Goal: Task Accomplishment & Management: Use online tool/utility

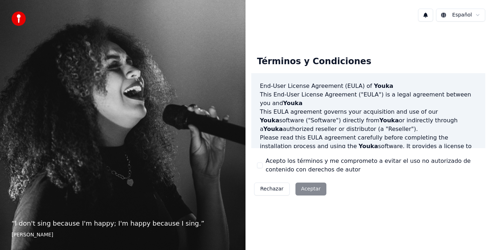
click at [260, 166] on button "Acepto los términos y me comprometo a evitar el uso no autorizado de contenido …" at bounding box center [260, 166] width 6 height 6
click at [310, 191] on button "Aceptar" at bounding box center [310, 189] width 31 height 13
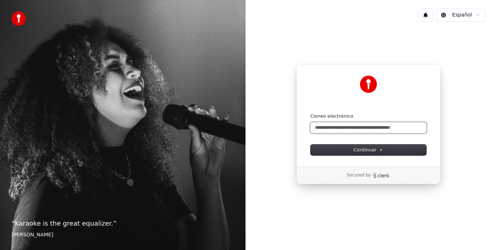
click at [348, 130] on input "Correo electrónico" at bounding box center [368, 127] width 116 height 11
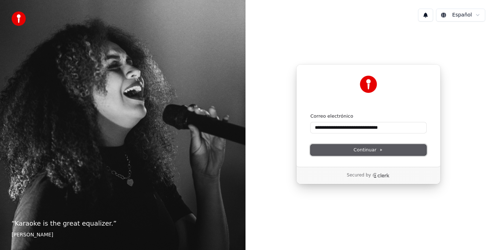
click at [367, 149] on span "Continuar" at bounding box center [367, 150] width 29 height 6
type input "**********"
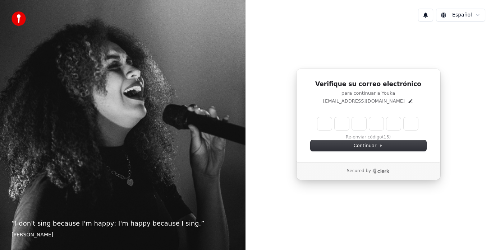
type input "*"
type input "**"
type input "*"
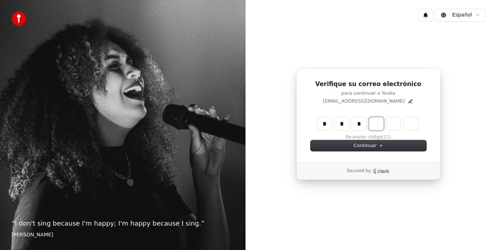
type input "***"
type input "*"
type input "****"
type input "*"
type input "******"
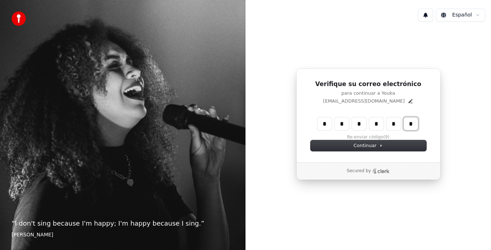
type input "*"
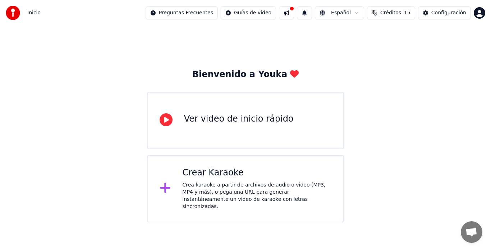
click at [252, 119] on div "Ver video de inicio rápido" at bounding box center [239, 119] width 110 height 11
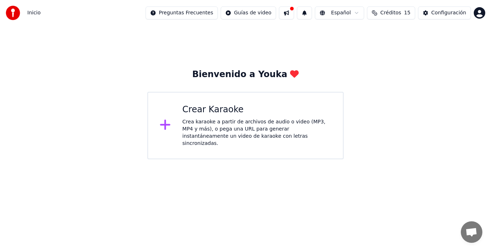
click at [237, 129] on div "Crea karaoke a partir de archivos de audio o video (MP3, MP4 y más), o pega una…" at bounding box center [256, 133] width 149 height 29
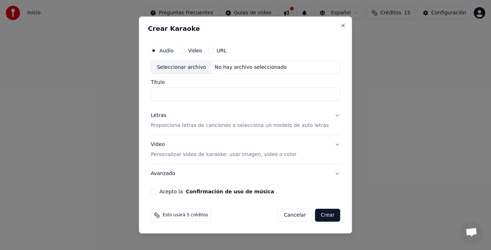
click at [185, 50] on button "Video" at bounding box center [182, 51] width 6 height 6
click at [196, 93] on input "Título" at bounding box center [245, 94] width 189 height 13
click at [184, 155] on p "Personalizar video de karaoke: usar imagen, video o color" at bounding box center [223, 154] width 145 height 7
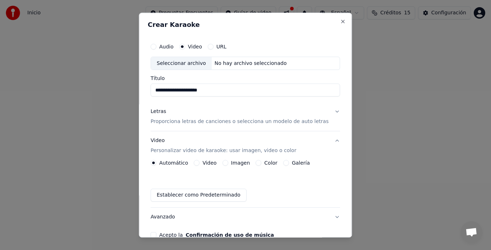
click at [200, 163] on button "Video" at bounding box center [197, 164] width 6 height 6
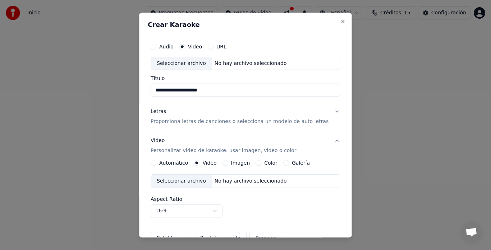
click at [194, 181] on div "Seleccionar archivo" at bounding box center [181, 181] width 61 height 13
click at [196, 180] on div "Seleccionar archivo" at bounding box center [181, 181] width 61 height 13
click at [185, 63] on div "Seleccionar archivo" at bounding box center [181, 63] width 61 height 13
type input "**********"
click at [156, 161] on button "Automático" at bounding box center [154, 164] width 6 height 6
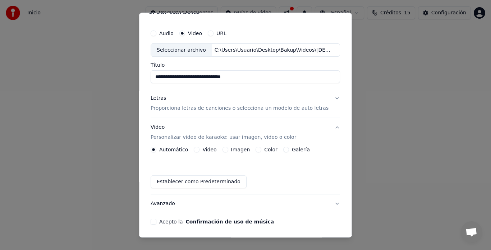
scroll to position [19, 0]
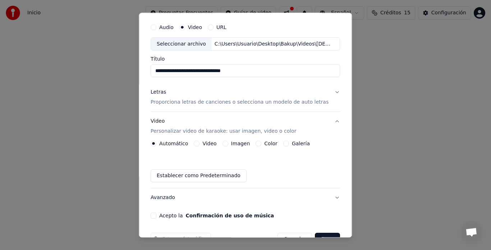
click at [156, 216] on button "Acepto la Confirmación de uso de música" at bounding box center [154, 216] width 6 height 6
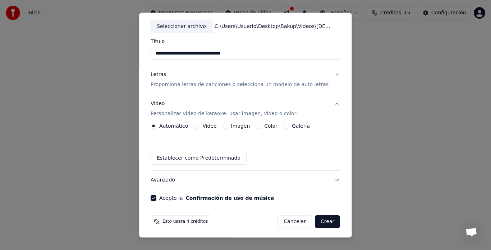
scroll to position [40, 0]
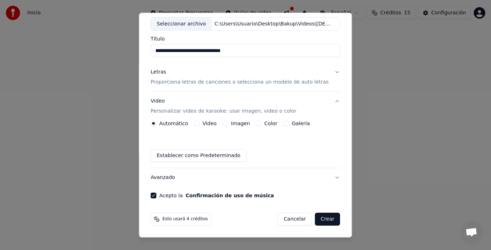
click at [318, 222] on button "Crear" at bounding box center [327, 219] width 25 height 13
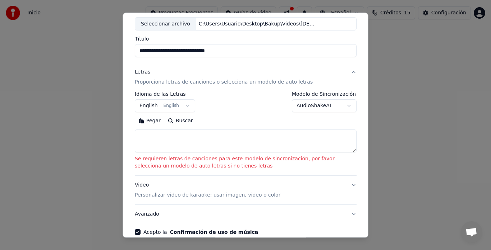
click at [266, 148] on textarea at bounding box center [246, 141] width 222 height 23
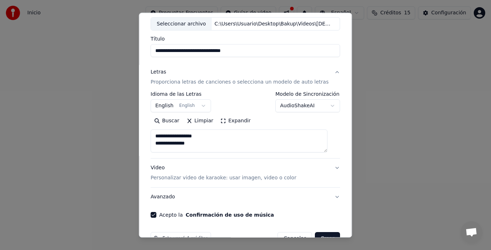
scroll to position [0, 0]
click at [156, 136] on textarea "**********" at bounding box center [239, 141] width 177 height 23
click at [199, 145] on textarea "**********" at bounding box center [239, 141] width 177 height 23
click at [156, 142] on textarea "**********" at bounding box center [239, 141] width 177 height 23
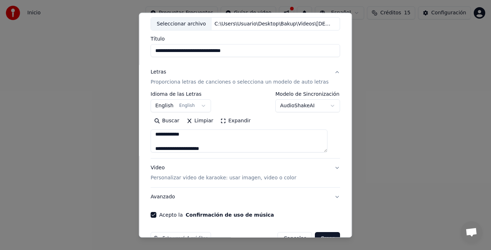
click at [216, 149] on textarea "**********" at bounding box center [239, 141] width 177 height 23
drag, startPoint x: 155, startPoint y: 137, endPoint x: 150, endPoint y: 136, distance: 5.2
click at [150, 136] on div "**********" at bounding box center [245, 125] width 213 height 225
click at [258, 136] on textarea "**********" at bounding box center [239, 141] width 177 height 23
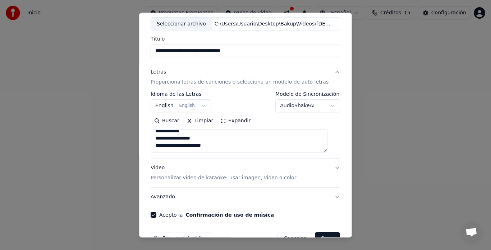
scroll to position [72, 0]
click at [226, 135] on textarea "**********" at bounding box center [239, 141] width 177 height 23
click at [224, 145] on textarea "**********" at bounding box center [239, 141] width 177 height 23
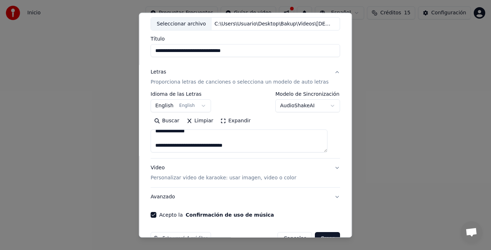
click at [206, 141] on textarea "**********" at bounding box center [239, 141] width 177 height 23
click at [157, 143] on textarea "**********" at bounding box center [239, 141] width 177 height 23
click at [196, 151] on textarea "**********" at bounding box center [239, 141] width 177 height 23
click at [158, 141] on textarea "**********" at bounding box center [239, 141] width 177 height 23
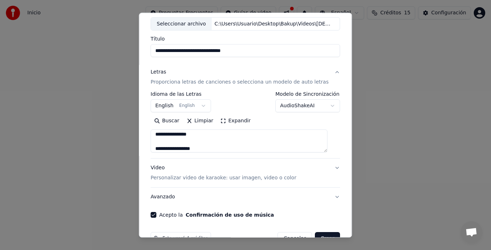
click at [199, 150] on textarea "**********" at bounding box center [239, 141] width 177 height 23
type textarea "**********"
click at [170, 178] on p "Personalizar video de karaoke: usar imagen, video o color" at bounding box center [223, 178] width 145 height 7
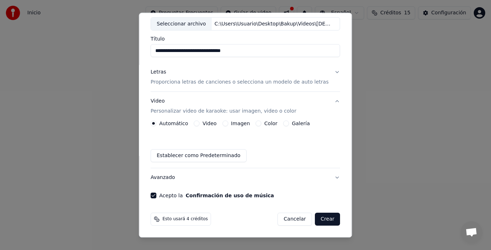
click at [242, 124] on label "Imagen" at bounding box center [240, 123] width 19 height 5
click at [228, 124] on button "Imagen" at bounding box center [225, 124] width 6 height 6
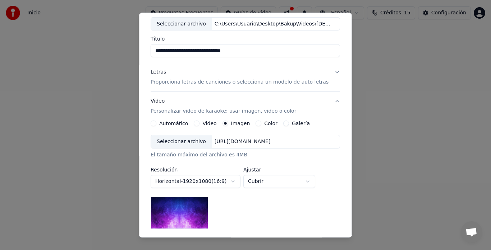
click at [194, 218] on img at bounding box center [179, 213] width 57 height 32
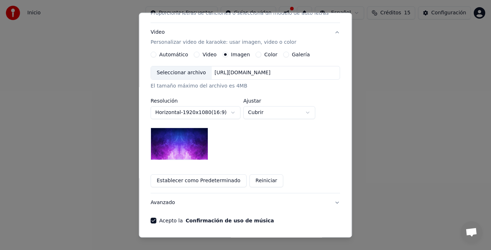
scroll to position [110, 0]
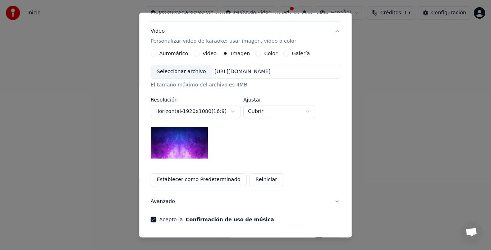
click at [189, 151] on img at bounding box center [179, 143] width 57 height 32
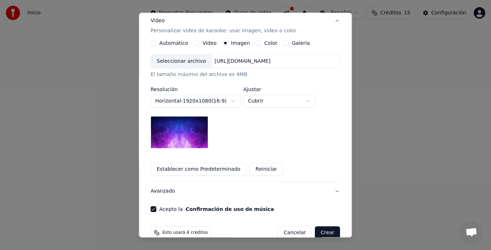
scroll to position [134, 0]
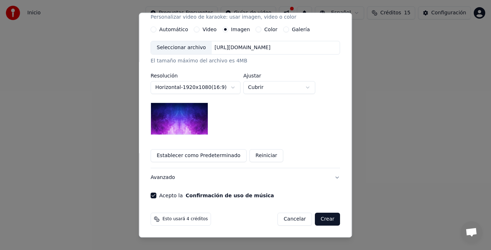
click at [315, 221] on button "Crear" at bounding box center [327, 219] width 25 height 13
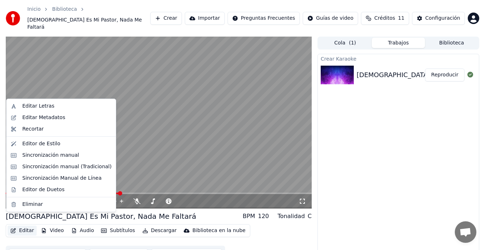
click at [24, 226] on button "Editar" at bounding box center [22, 231] width 29 height 10
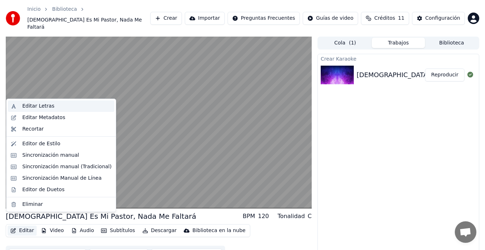
click at [32, 108] on div "Editar Letras" at bounding box center [38, 106] width 32 height 7
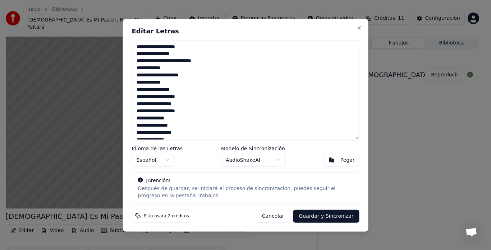
click at [284, 219] on button "Cancelar" at bounding box center [273, 216] width 34 height 13
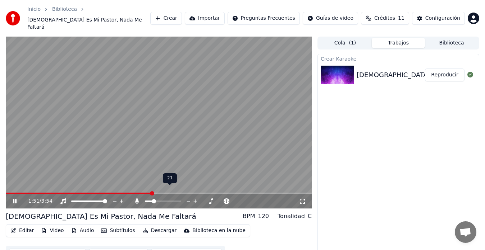
click at [152, 201] on span at bounding box center [163, 201] width 36 height 1
click at [163, 201] on span at bounding box center [163, 201] width 36 height 1
click at [172, 201] on span at bounding box center [163, 201] width 36 height 1
click at [175, 201] on span at bounding box center [163, 201] width 36 height 1
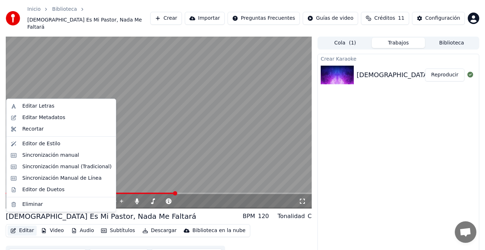
click at [23, 226] on button "Editar" at bounding box center [22, 231] width 29 height 10
click at [28, 108] on div "Editar Letras" at bounding box center [38, 106] width 32 height 7
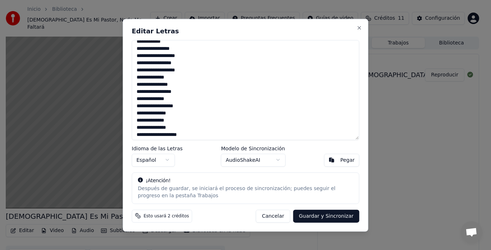
scroll to position [64, 0]
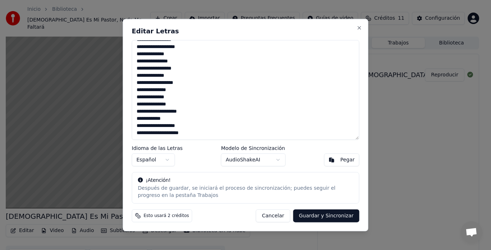
click at [246, 147] on label "Modelo de Sincronización" at bounding box center [253, 148] width 65 height 5
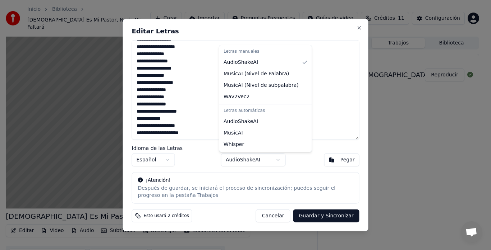
click at [245, 165] on body "**********" at bounding box center [242, 125] width 485 height 250
click at [88, 85] on div at bounding box center [245, 125] width 491 height 250
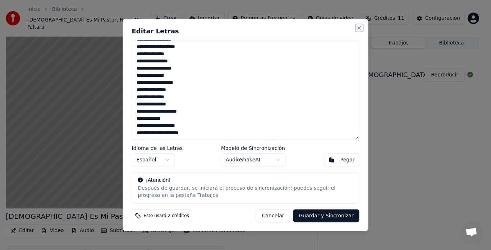
click at [357, 27] on button "Close" at bounding box center [359, 28] width 6 height 6
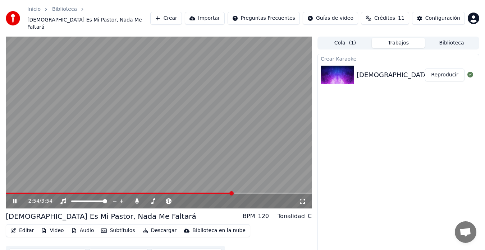
click at [232, 193] on span at bounding box center [159, 193] width 306 height 1
click at [245, 193] on span at bounding box center [159, 193] width 306 height 1
click at [258, 193] on span at bounding box center [159, 193] width 306 height 1
click at [279, 193] on span at bounding box center [159, 193] width 306 height 1
click at [294, 181] on video at bounding box center [159, 123] width 306 height 172
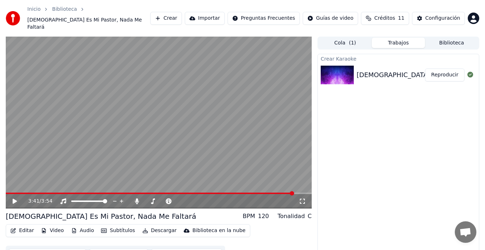
click at [293, 193] on span at bounding box center [159, 193] width 306 height 1
click at [264, 193] on span at bounding box center [135, 193] width 258 height 1
click at [13, 199] on icon at bounding box center [19, 202] width 17 height 6
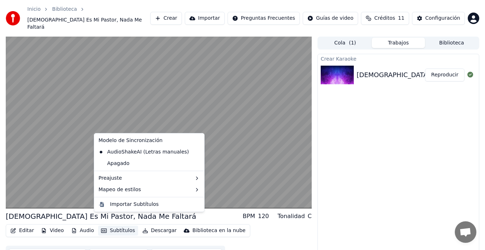
click at [115, 226] on button "Subtítulos" at bounding box center [118, 231] width 40 height 10
click at [111, 165] on div "Apagado" at bounding box center [149, 163] width 107 height 11
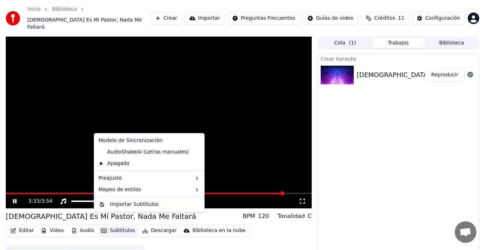
click at [120, 226] on button "Subtítulos" at bounding box center [118, 231] width 40 height 10
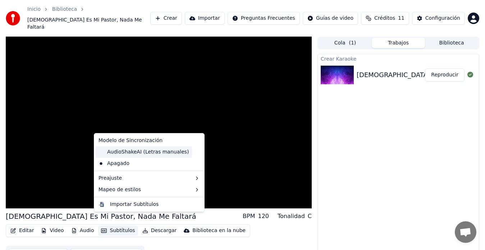
click at [112, 153] on div "AudioShakeAI (Letras manuales)" at bounding box center [144, 152] width 96 height 11
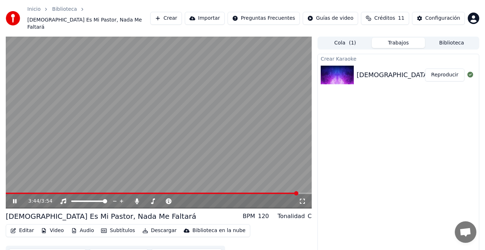
click at [225, 181] on video at bounding box center [159, 123] width 306 height 172
click at [223, 194] on div "3:44 / 3:54" at bounding box center [159, 201] width 306 height 14
click at [14, 198] on div "3:44 / 3:54" at bounding box center [159, 201] width 300 height 7
click at [13, 199] on icon at bounding box center [19, 202] width 17 height 6
click at [246, 191] on span at bounding box center [248, 193] width 4 height 4
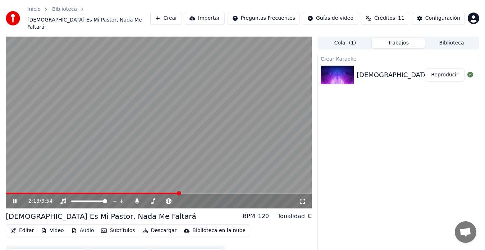
click at [152, 193] on span at bounding box center [92, 193] width 173 height 1
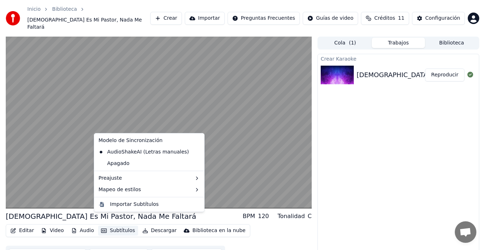
click at [121, 226] on button "Subtítulos" at bounding box center [118, 231] width 40 height 10
click at [153, 208] on div "Importar Subtítulos" at bounding box center [149, 204] width 107 height 11
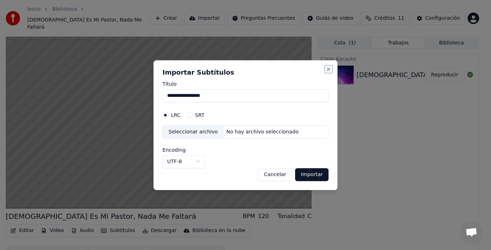
click at [328, 69] on button "Close" at bounding box center [328, 69] width 6 height 6
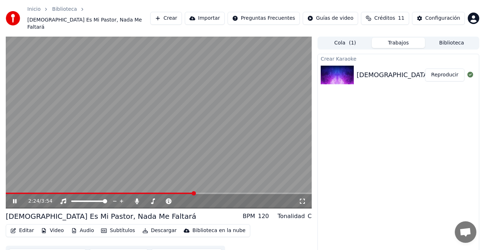
click at [304, 199] on icon at bounding box center [302, 201] width 5 height 5
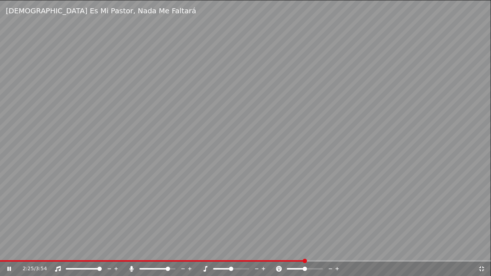
click at [289, 165] on video at bounding box center [245, 138] width 491 height 276
click at [428, 181] on video at bounding box center [245, 138] width 491 height 276
click at [481, 250] on icon at bounding box center [481, 269] width 7 height 6
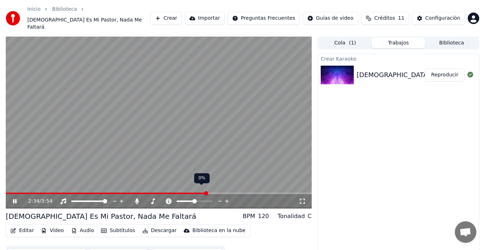
click at [227, 198] on icon at bounding box center [226, 201] width 7 height 7
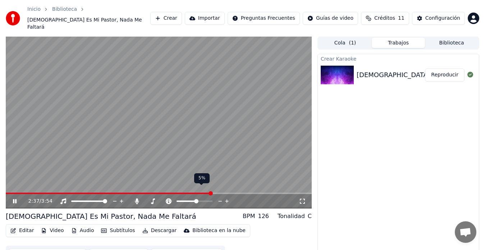
click at [227, 198] on icon at bounding box center [226, 201] width 7 height 7
click at [209, 198] on div "2:46 / 3:54" at bounding box center [163, 201] width 270 height 7
click at [230, 198] on div "2:47 / 3:54" at bounding box center [163, 201] width 270 height 7
click at [179, 198] on div "2:48 / 3:54" at bounding box center [163, 201] width 270 height 7
click at [220, 201] on icon at bounding box center [220, 201] width 4 height 1
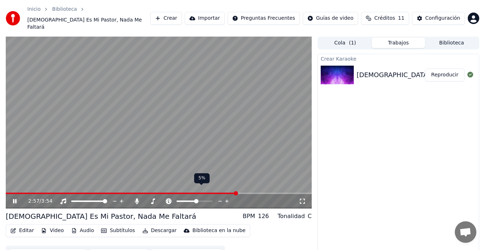
click at [220, 201] on icon at bounding box center [220, 201] width 4 height 1
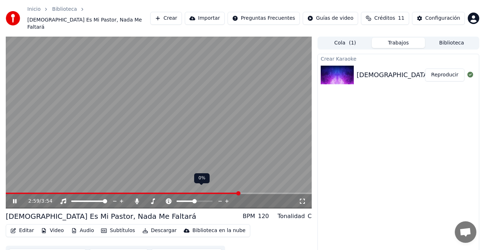
click at [220, 201] on icon at bounding box center [220, 201] width 4 height 1
click at [229, 198] on icon at bounding box center [226, 201] width 7 height 7
click at [227, 198] on icon at bounding box center [226, 201] width 7 height 7
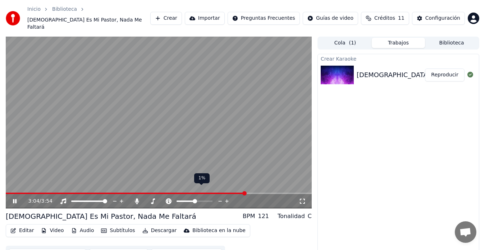
click at [227, 198] on icon at bounding box center [226, 201] width 7 height 7
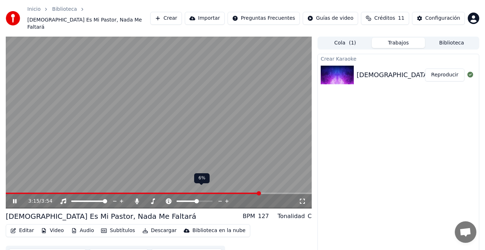
click at [220, 198] on icon at bounding box center [220, 201] width 7 height 7
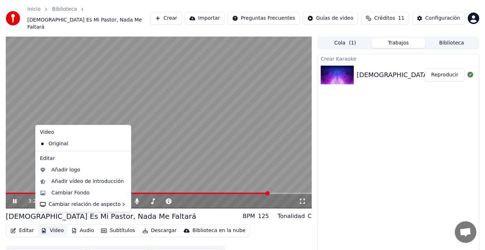
click at [52, 226] on button "Video" at bounding box center [52, 231] width 28 height 10
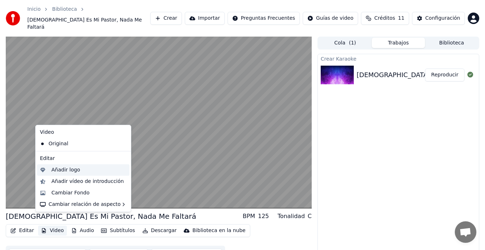
click at [56, 172] on div "Añadir logo" at bounding box center [65, 170] width 29 height 7
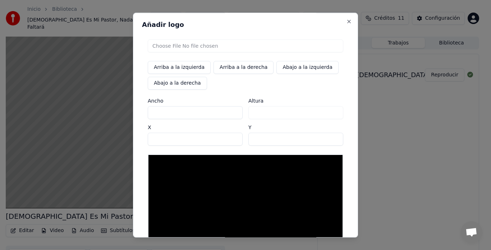
click at [221, 67] on button "Arriba a la derecha" at bounding box center [243, 67] width 60 height 13
type input "****"
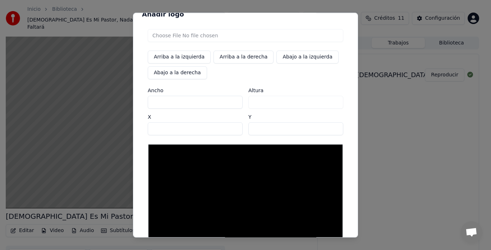
scroll to position [0, 0]
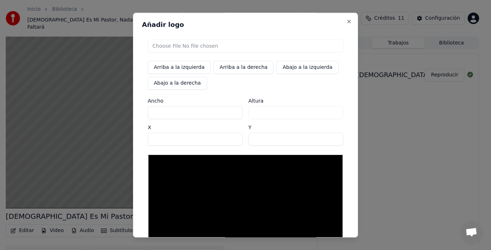
click at [178, 46] on input "file" at bounding box center [245, 46] width 195 height 13
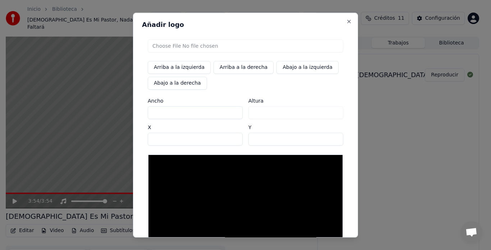
type input "**********"
type input "***"
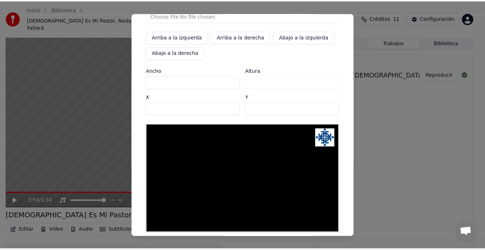
scroll to position [66, 0]
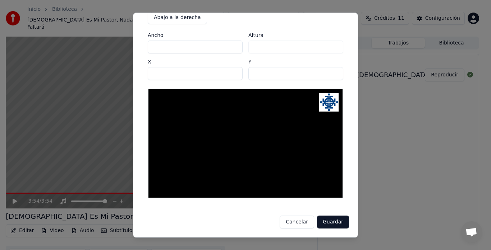
click at [338, 224] on button "Guardar" at bounding box center [333, 222] width 32 height 13
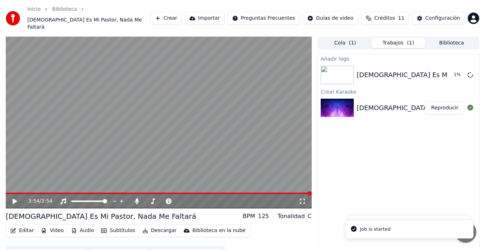
click at [13, 199] on icon at bounding box center [15, 201] width 4 height 5
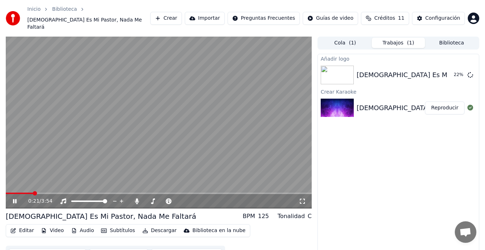
click at [212, 112] on video at bounding box center [159, 123] width 306 height 172
click at [202, 171] on video at bounding box center [159, 123] width 306 height 172
click at [212, 163] on video at bounding box center [159, 123] width 306 height 172
click at [223, 165] on video at bounding box center [159, 123] width 306 height 172
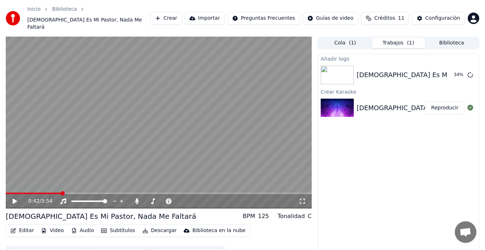
click at [236, 154] on video at bounding box center [159, 123] width 306 height 172
click at [234, 130] on video at bounding box center [159, 123] width 306 height 172
click at [181, 176] on video at bounding box center [159, 123] width 306 height 172
click at [158, 166] on video at bounding box center [159, 123] width 306 height 172
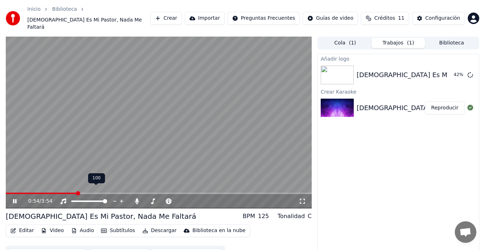
click at [121, 200] on icon at bounding box center [122, 202] width 4 height 4
drag, startPoint x: 121, startPoint y: 190, endPoint x: 207, endPoint y: 188, distance: 85.9
click at [207, 198] on div "0:54 / 3:54" at bounding box center [163, 201] width 270 height 7
click at [226, 198] on div "0:54 / 3:54" at bounding box center [163, 201] width 270 height 7
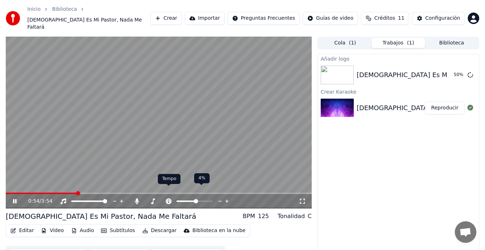
click at [169, 199] on icon at bounding box center [168, 202] width 7 height 6
click at [228, 198] on icon at bounding box center [226, 201] width 7 height 7
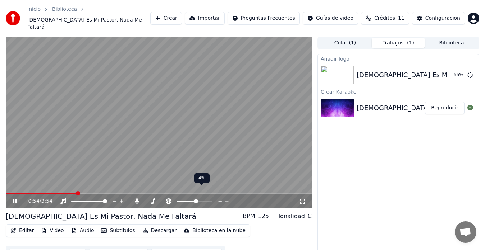
click at [228, 198] on icon at bounding box center [226, 201] width 7 height 7
click at [219, 201] on icon at bounding box center [220, 201] width 4 height 1
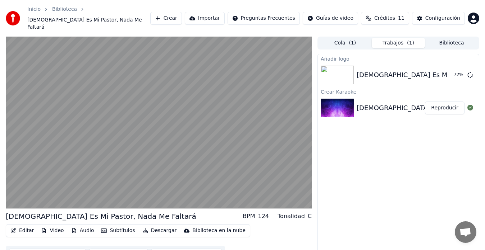
click at [55, 249] on button "Sincronización manual" at bounding box center [48, 255] width 78 height 13
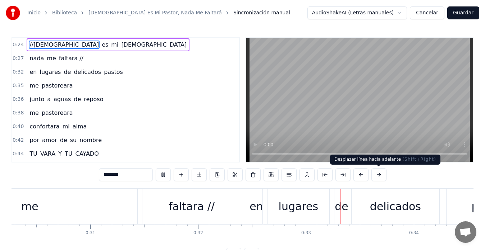
scroll to position [0, 3447]
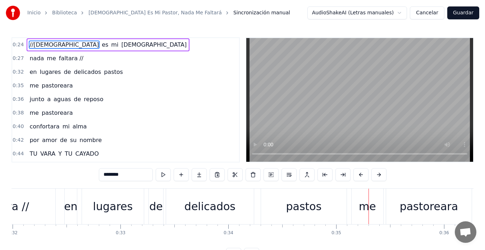
click at [120, 47] on span "[DEMOGRAPHIC_DATA]" at bounding box center [153, 45] width 67 height 8
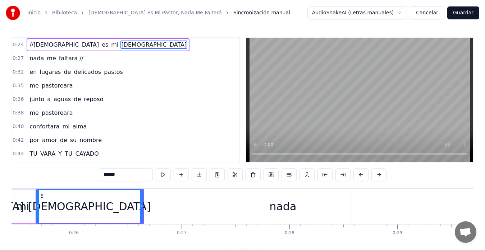
scroll to position [0, 2727]
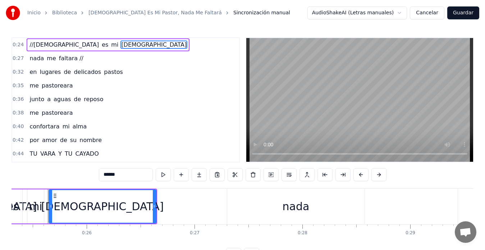
click at [41, 47] on span "//[DEMOGRAPHIC_DATA]" at bounding box center [64, 45] width 71 height 8
type input "********"
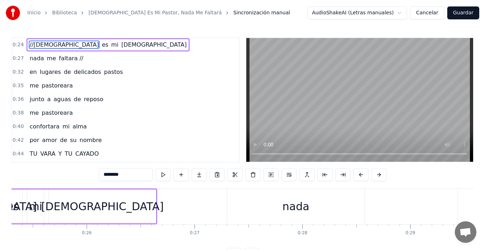
click at [41, 47] on span "//[DEMOGRAPHIC_DATA]" at bounding box center [64, 45] width 71 height 8
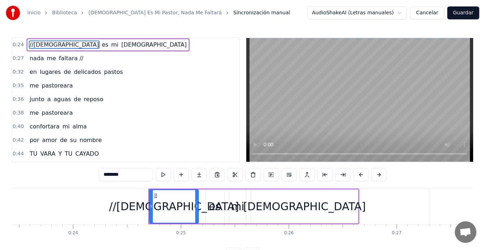
scroll to position [0, 2625]
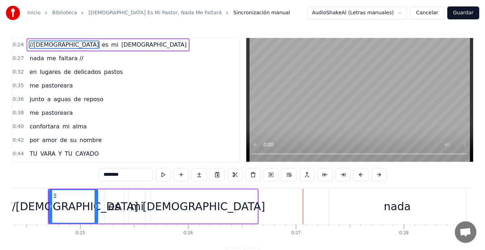
drag, startPoint x: 302, startPoint y: 216, endPoint x: 343, endPoint y: 218, distance: 40.7
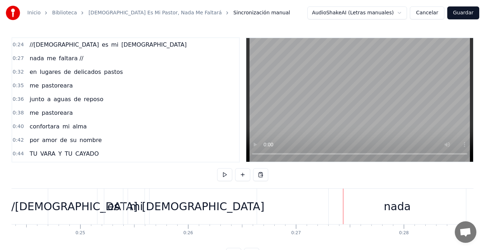
drag, startPoint x: 403, startPoint y: 226, endPoint x: 362, endPoint y: 221, distance: 41.3
click at [362, 221] on div "//jehova es mi pastor nada me faltara // en lugares de delicados pastos me past…" at bounding box center [242, 216] width 462 height 54
drag, startPoint x: 343, startPoint y: 214, endPoint x: 378, endPoint y: 211, distance: 35.3
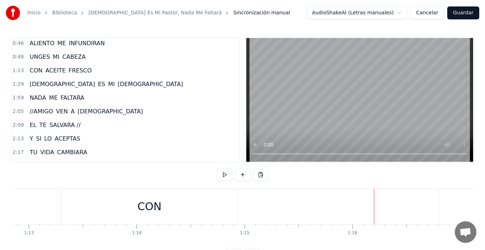
scroll to position [129, 0]
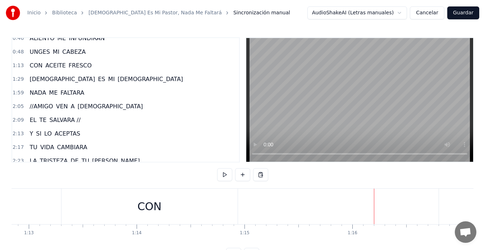
click at [30, 103] on span "//AMIGO" at bounding box center [41, 106] width 25 height 8
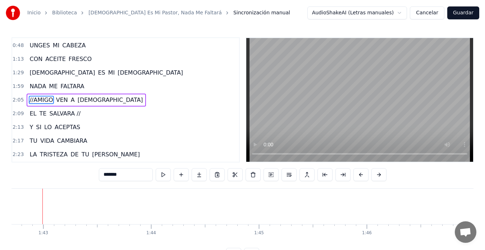
scroll to position [0, 11062]
click at [326, 175] on button at bounding box center [324, 174] width 15 height 13
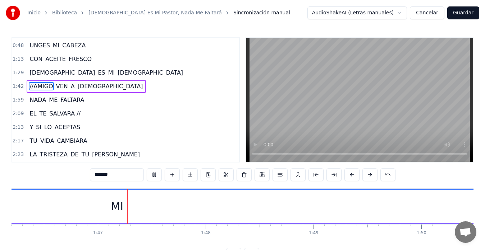
scroll to position [0, 11466]
click at [434, 12] on button "Cancelar" at bounding box center [426, 12] width 34 height 13
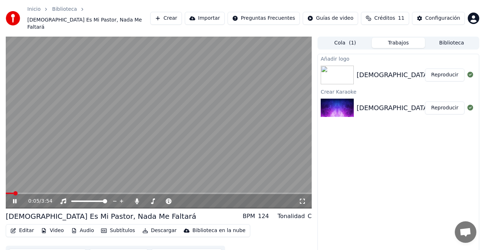
click at [69, 249] on button "Sincronización manual" at bounding box center [48, 255] width 78 height 13
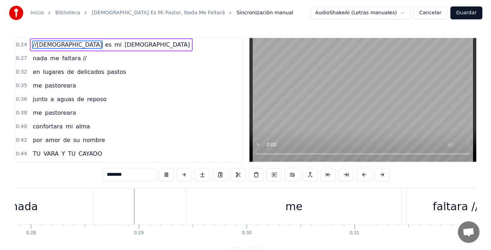
scroll to position [0, 3020]
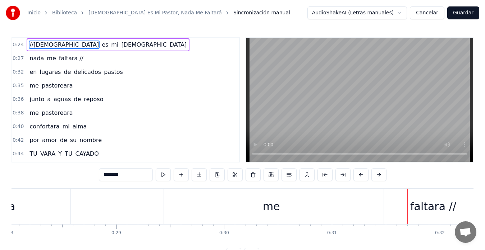
click at [427, 13] on button "Cancelar" at bounding box center [426, 12] width 34 height 13
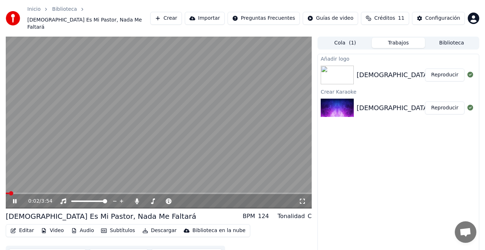
click at [139, 147] on video at bounding box center [159, 123] width 306 height 172
click at [33, 13] on link "Inicio" at bounding box center [33, 9] width 13 height 7
